Goal: Transaction & Acquisition: Purchase product/service

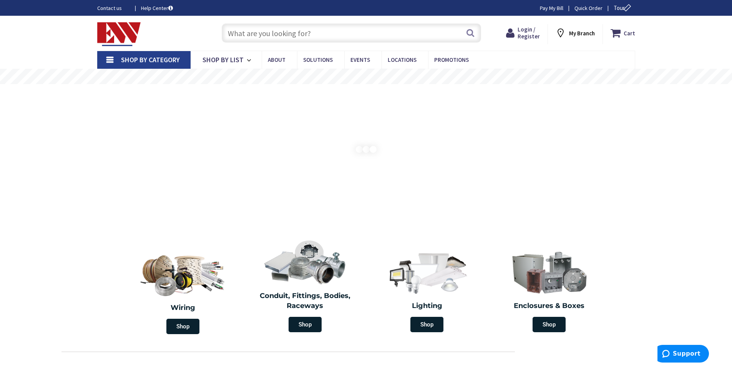
click at [233, 32] on input "text" at bounding box center [351, 32] width 259 height 19
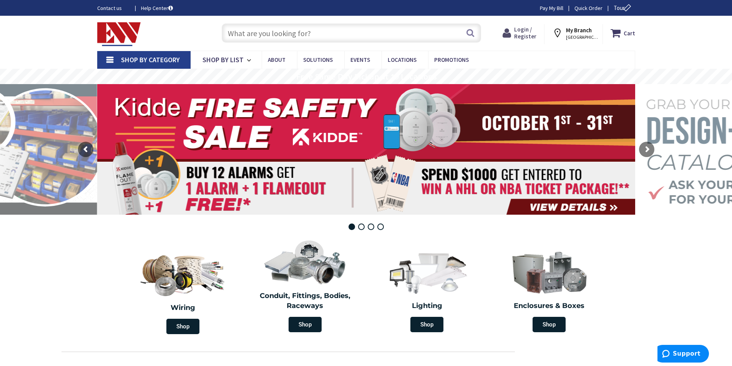
click at [522, 28] on span "Login / Register" at bounding box center [525, 33] width 22 height 14
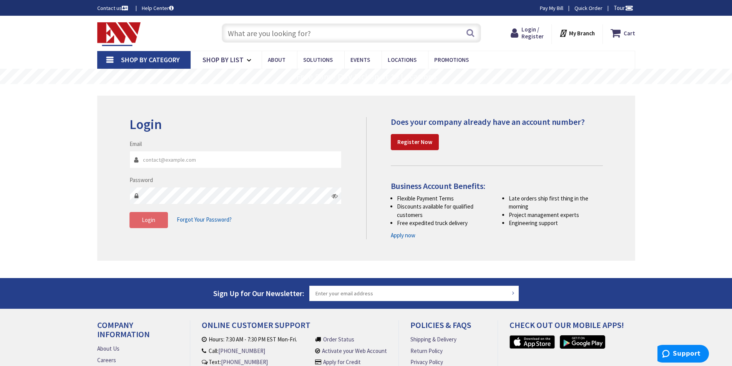
type input "mgeremia@controlledair.com"
click at [151, 218] on span "Login" at bounding box center [148, 219] width 13 height 7
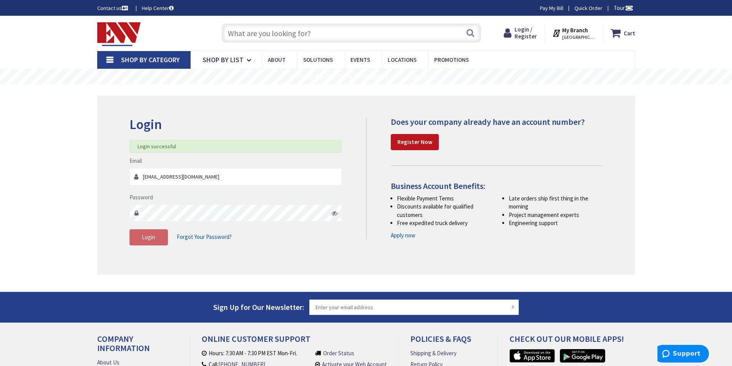
click at [231, 33] on input "text" at bounding box center [351, 32] width 259 height 19
type input "E"
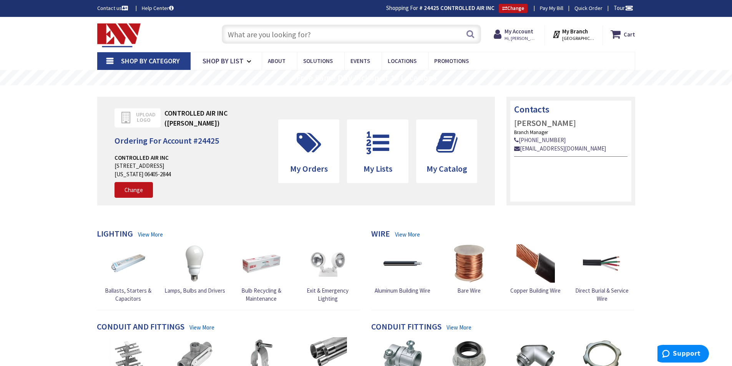
click at [221, 33] on div "Search" at bounding box center [349, 34] width 263 height 25
click at [236, 33] on input "text" at bounding box center [351, 34] width 259 height 19
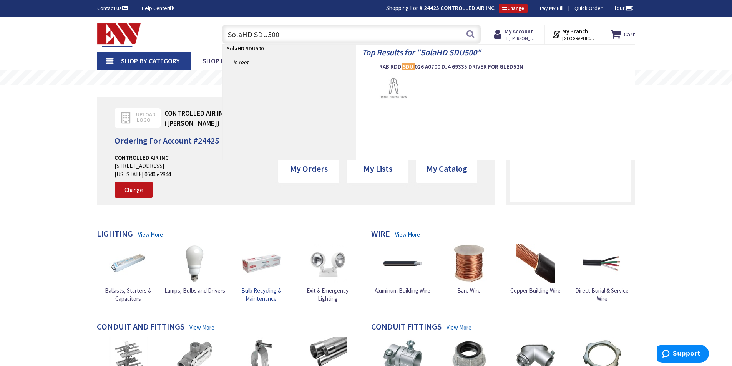
type input "SolaHD SDU500B"
